Goal: Task Accomplishment & Management: Complete application form

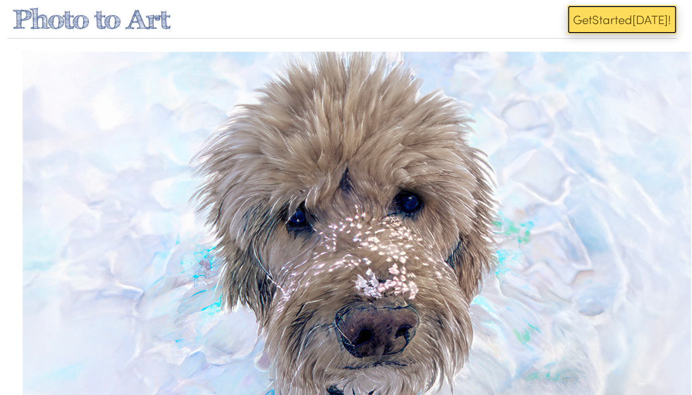
click at [625, 22] on span "ed" at bounding box center [625, 19] width 14 height 17
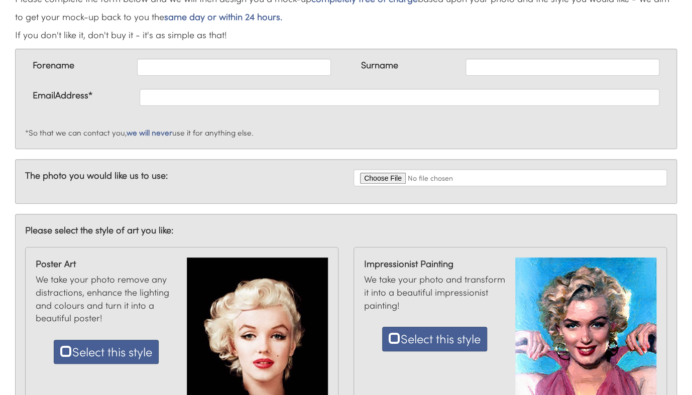
scroll to position [100, 0]
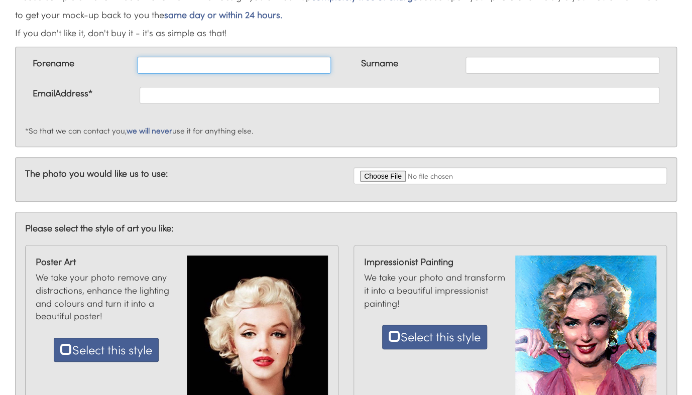
click at [161, 64] on input "text" at bounding box center [234, 65] width 194 height 17
type input "Eileen"
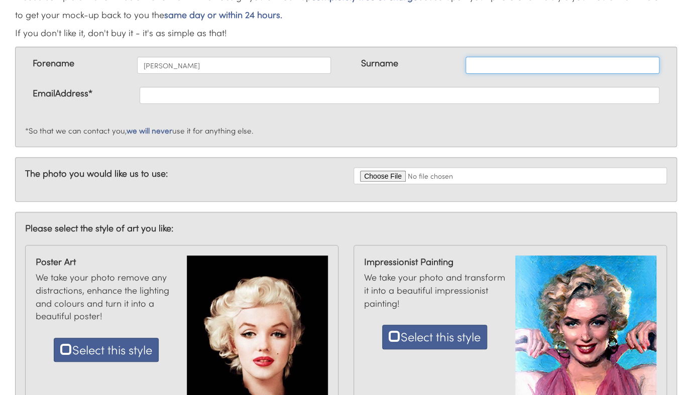
click at [499, 64] on input "text" at bounding box center [563, 65] width 194 height 17
type input "Harkin-Jones"
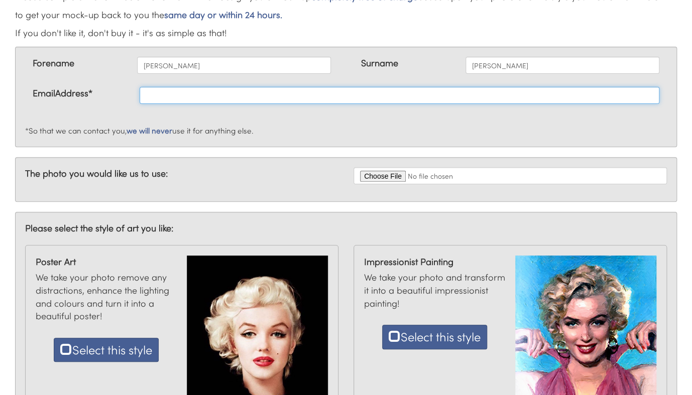
click at [413, 90] on input "text" at bounding box center [400, 95] width 520 height 17
type input "emaharkin@gmail.com"
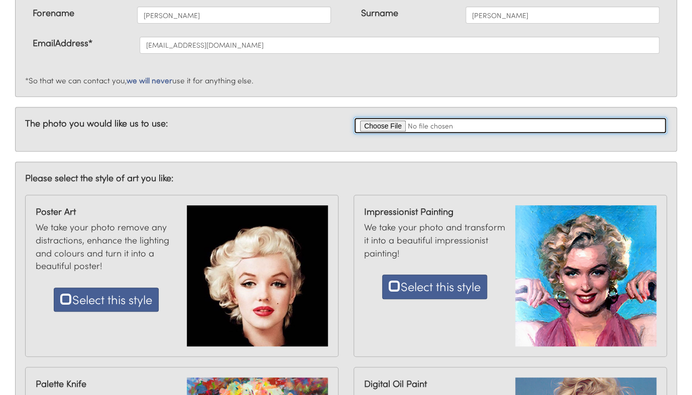
click at [378, 128] on input "file" at bounding box center [510, 125] width 313 height 17
type input "C:\fakepath\scene 1.jpg"
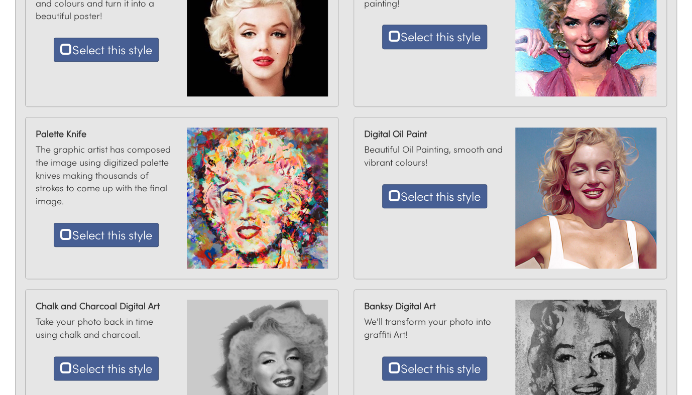
scroll to position [402, 0]
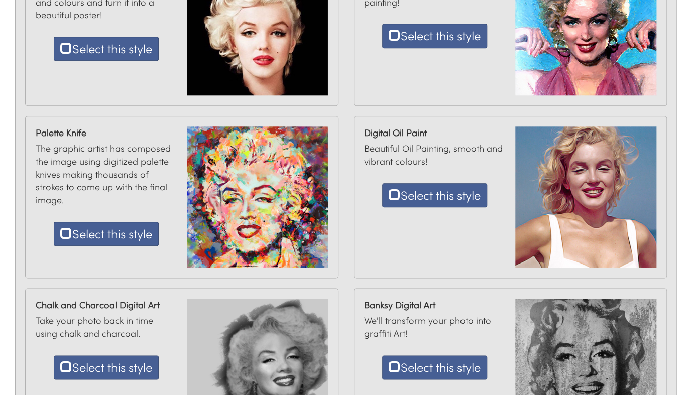
click at [252, 164] on img at bounding box center [257, 197] width 141 height 141
click at [145, 231] on button "Select this style" at bounding box center [106, 234] width 105 height 24
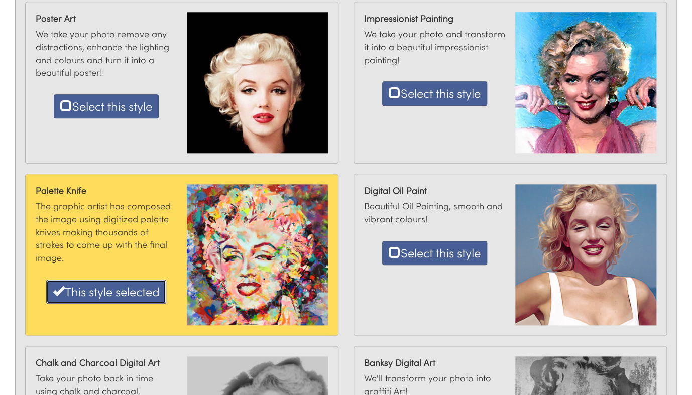
scroll to position [362, 0]
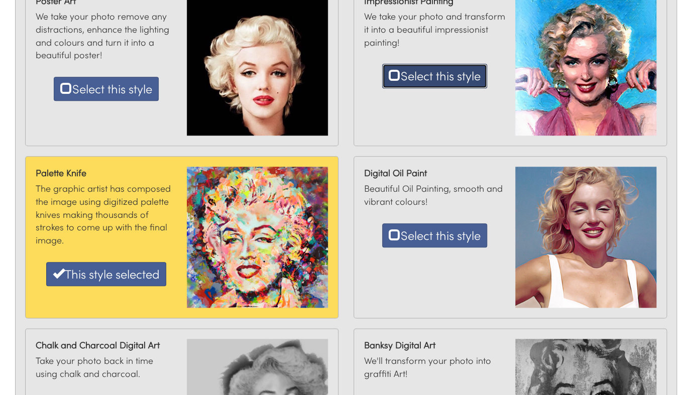
click at [405, 73] on button "Select this style" at bounding box center [434, 76] width 105 height 24
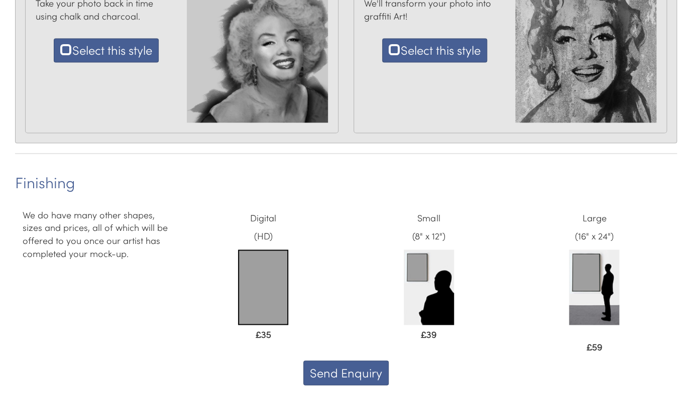
scroll to position [764, 0]
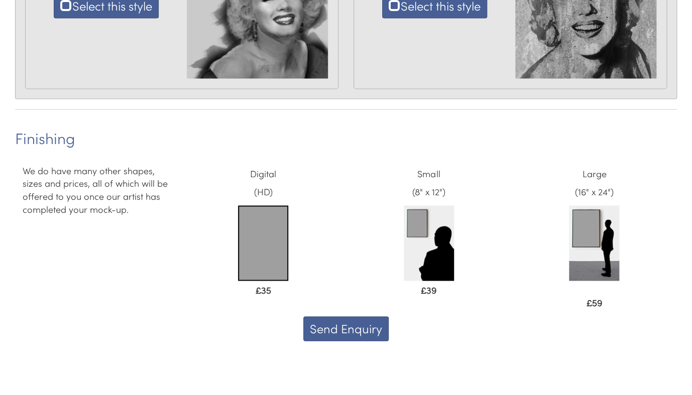
click at [254, 237] on img at bounding box center [263, 242] width 50 height 75
click at [340, 325] on button "Send Enquiry" at bounding box center [345, 328] width 85 height 24
